Goal: Browse casually

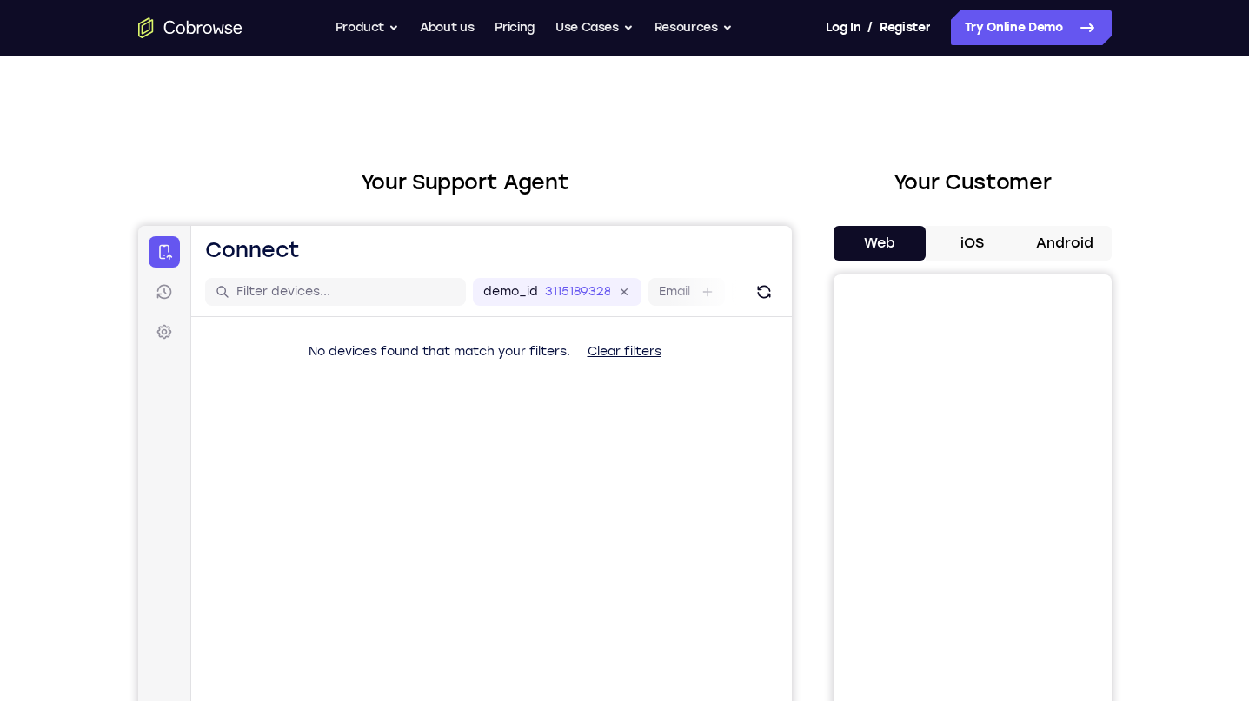
click at [1214, 376] on div "Your Support Agent Your Customer Web iOS Android Next Steps We’d be happy to gi…" at bounding box center [624, 629] width 1249 height 1146
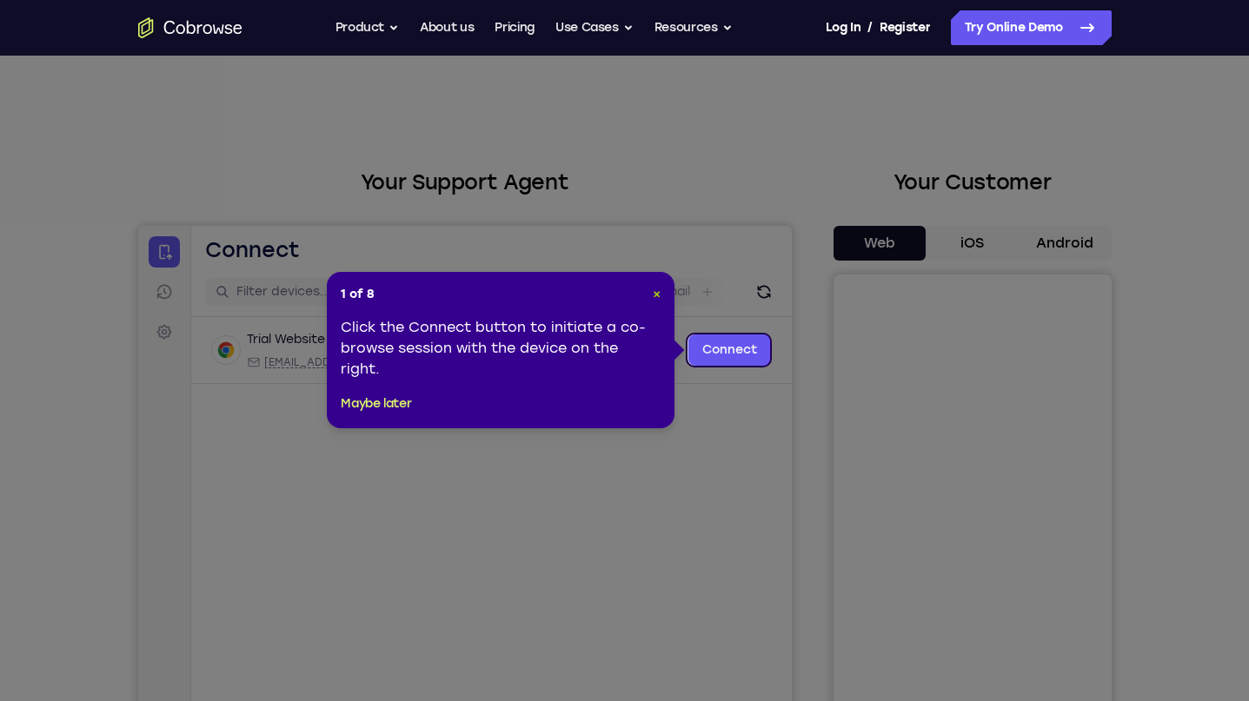
click at [654, 295] on span "×" at bounding box center [657, 294] width 8 height 15
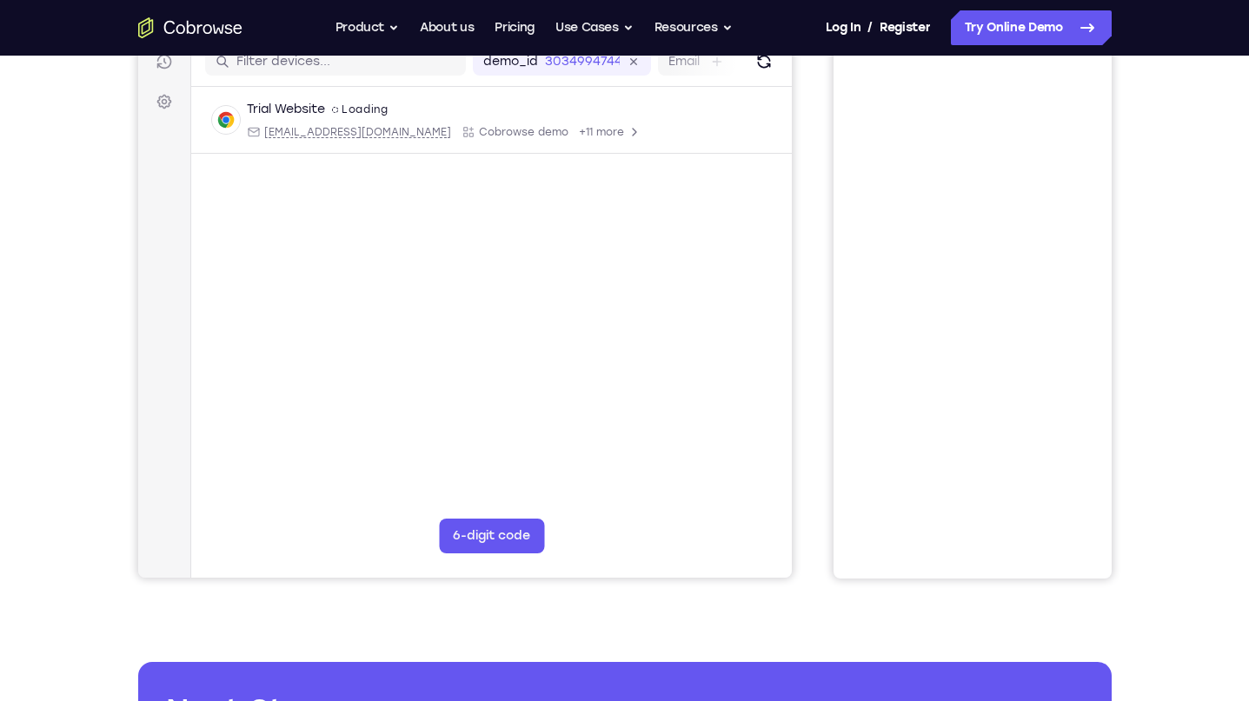
scroll to position [75, 0]
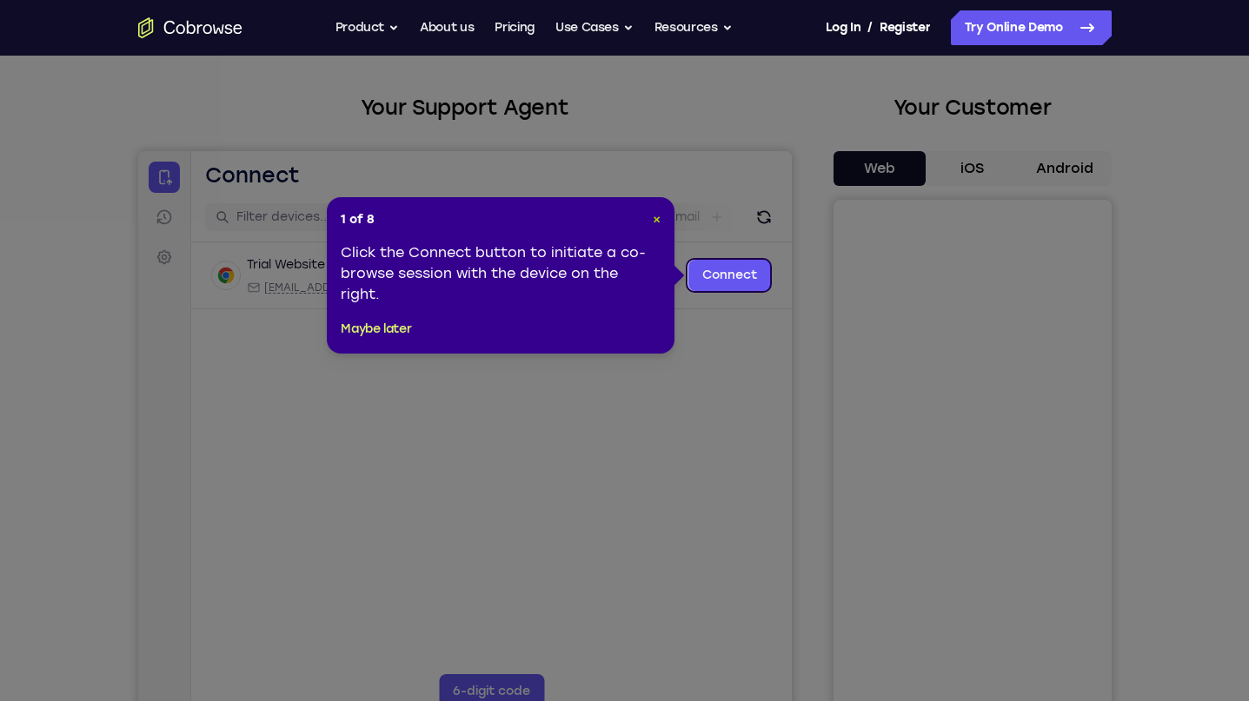
click at [653, 222] on span "×" at bounding box center [657, 219] width 8 height 15
